Goal: Task Accomplishment & Management: Use online tool/utility

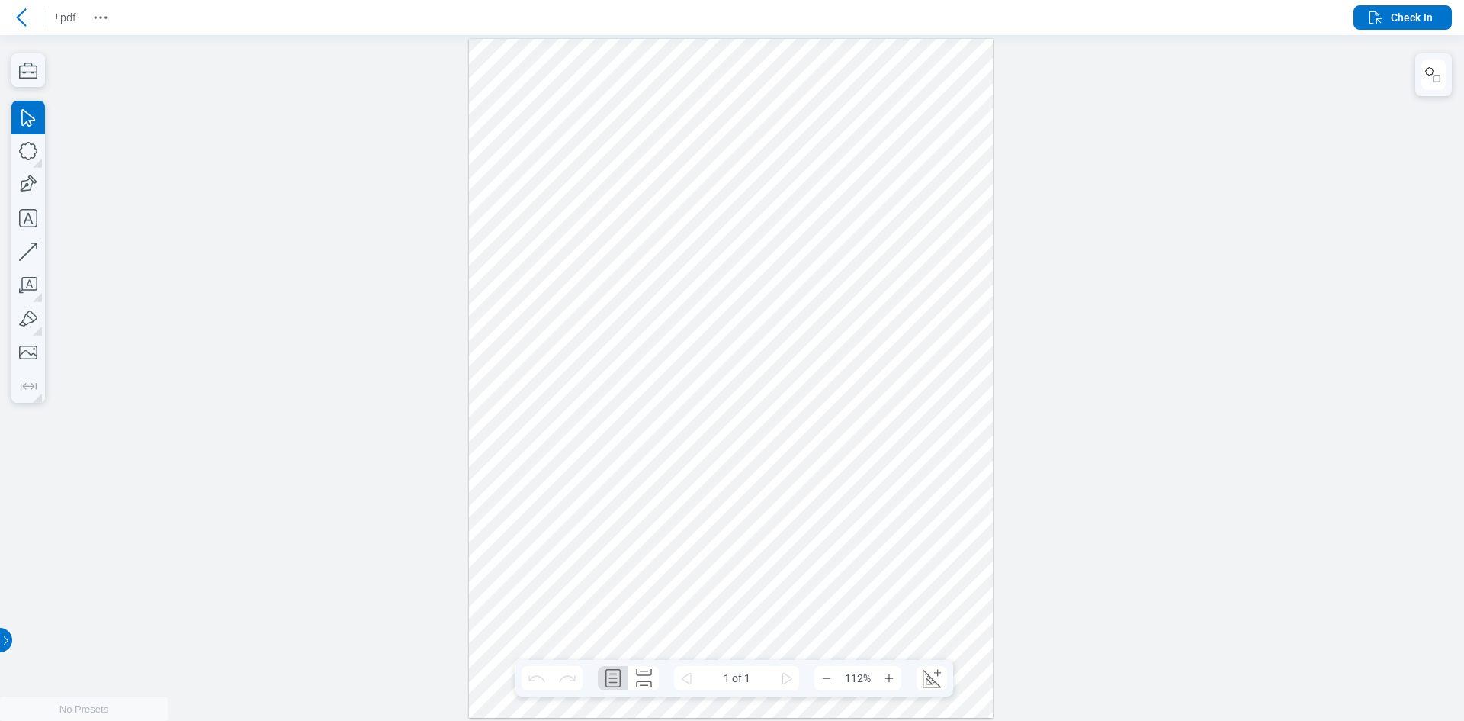
click at [760, 356] on div at bounding box center [731, 377] width 525 height 679
click at [1008, 261] on div at bounding box center [732, 377] width 1464 height 686
drag, startPoint x: 487, startPoint y: 179, endPoint x: 926, endPoint y: 53, distance: 456.9
click at [522, 167] on div at bounding box center [731, 377] width 525 height 679
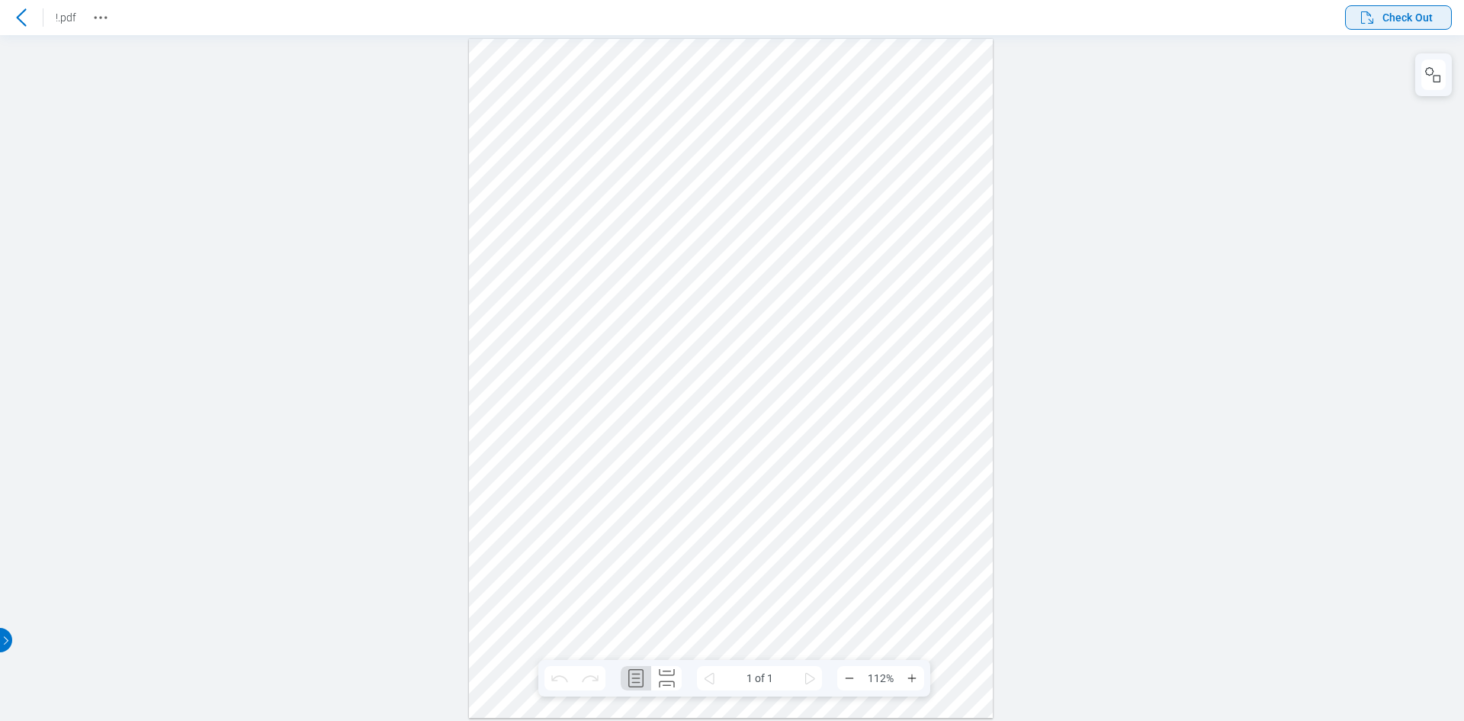
click at [1362, 20] on icon "button" at bounding box center [1367, 17] width 18 height 18
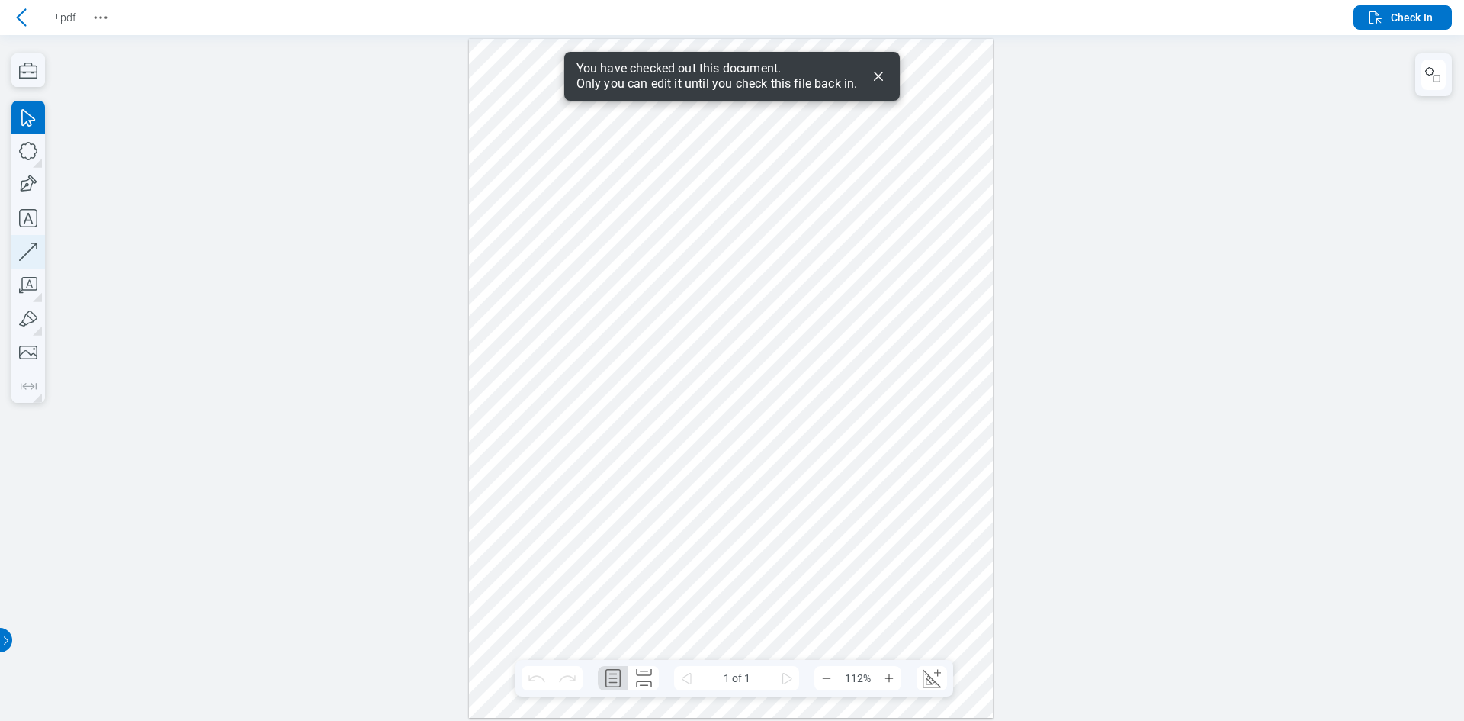
click at [34, 252] on icon "button" at bounding box center [28, 252] width 34 height 34
drag, startPoint x: 733, startPoint y: 297, endPoint x: 804, endPoint y: 199, distance: 121.3
click at [804, 199] on div at bounding box center [731, 377] width 525 height 679
click at [1137, 240] on div at bounding box center [732, 377] width 1464 height 686
click at [1410, 17] on span "Check In" at bounding box center [1412, 17] width 42 height 15
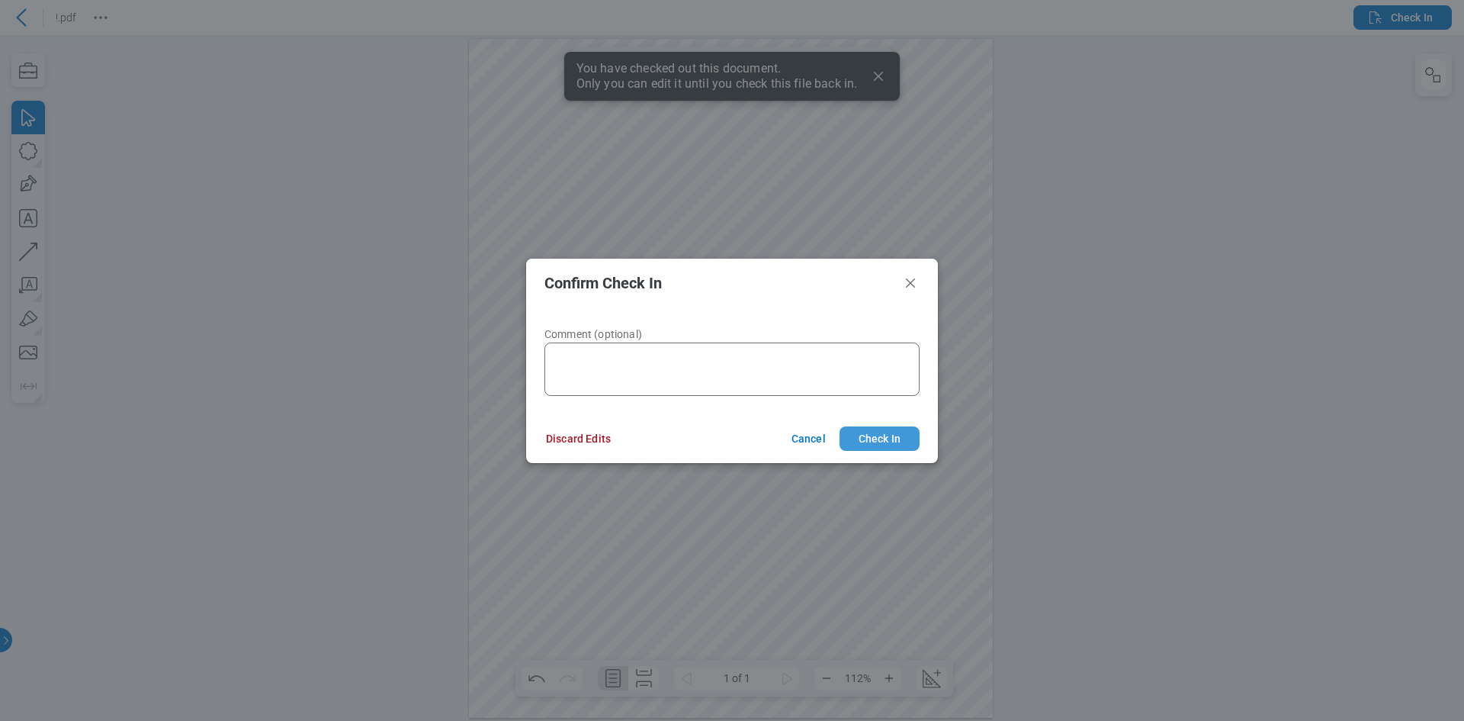
click at [894, 434] on button "Check In" at bounding box center [880, 438] width 80 height 24
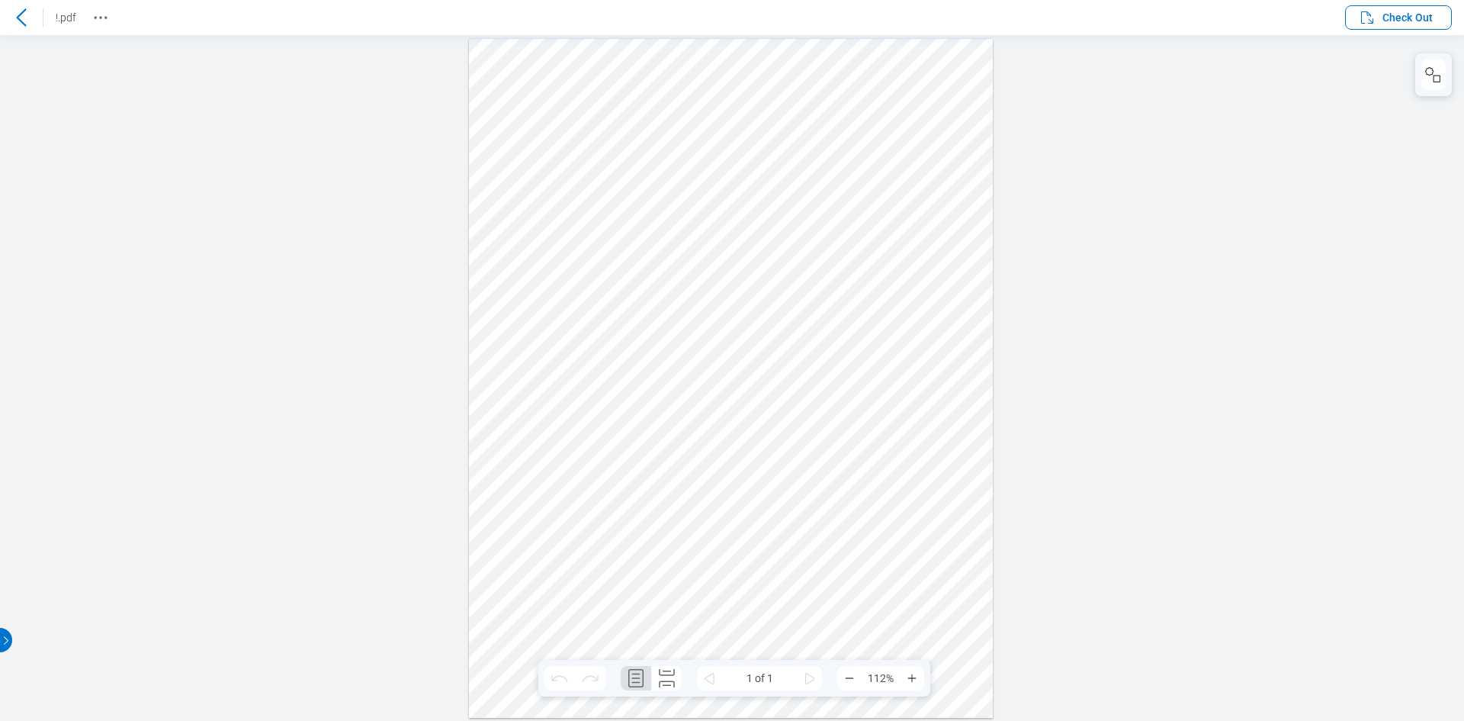
click at [1197, 345] on div at bounding box center [732, 377] width 1464 height 686
drag, startPoint x: 695, startPoint y: 246, endPoint x: 979, endPoint y: 29, distance: 358.0
click at [708, 243] on div at bounding box center [732, 360] width 1464 height 721
